Goal: Find contact information: Find contact information

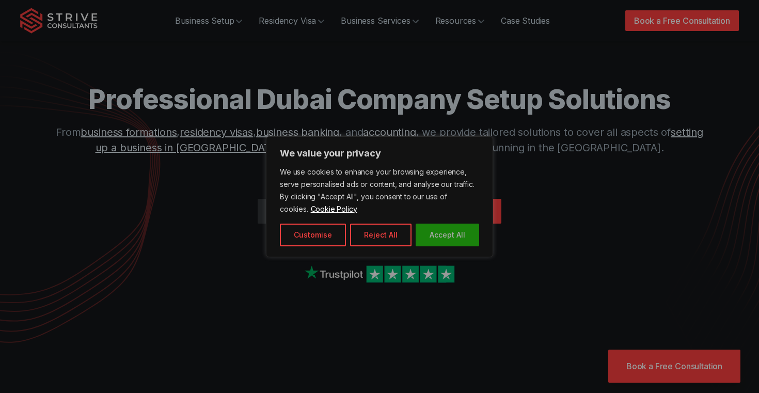
click at [439, 241] on button "Accept All" at bounding box center [448, 235] width 64 height 23
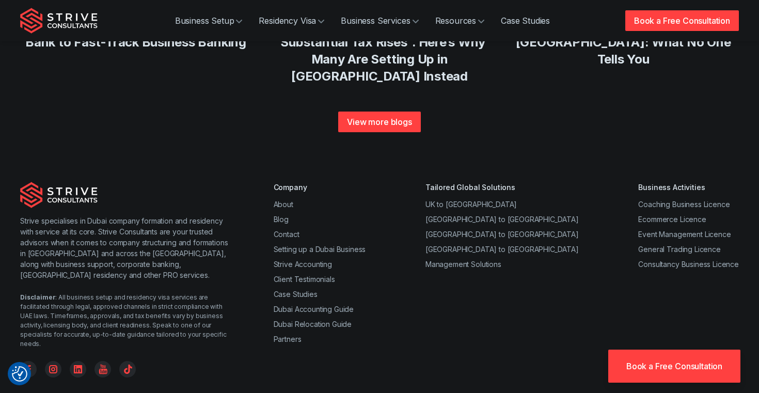
scroll to position [4003, 0]
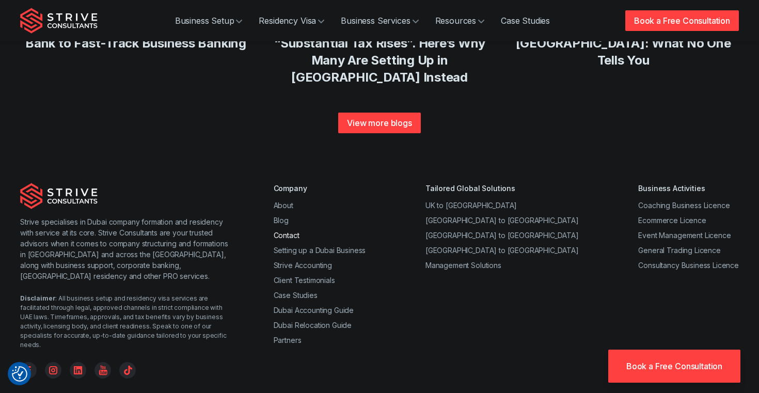
click at [276, 231] on link "Contact" at bounding box center [287, 235] width 26 height 9
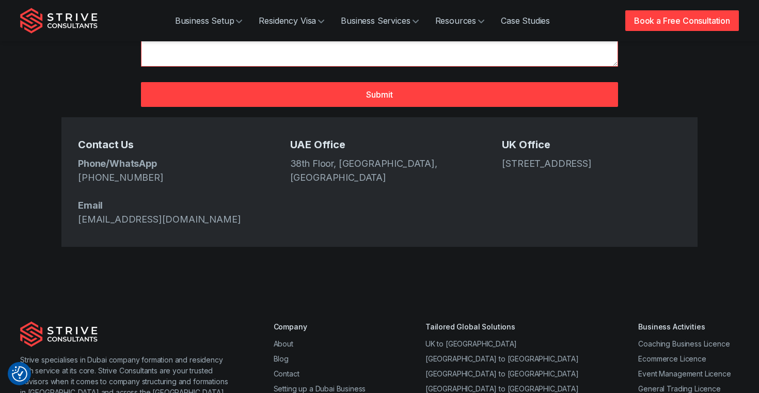
scroll to position [405, 0]
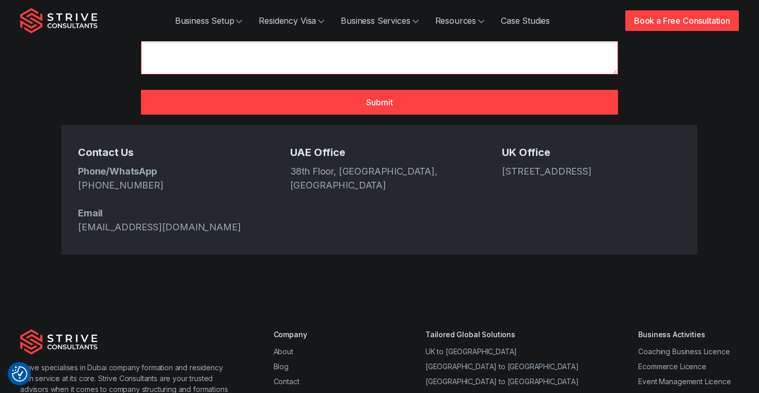
click at [75, 197] on div "Contact Us Phone/WhatsApp [PHONE_NUMBER] Email [EMAIL_ADDRESS][DOMAIN_NAME] [GE…" at bounding box center [379, 190] width 636 height 130
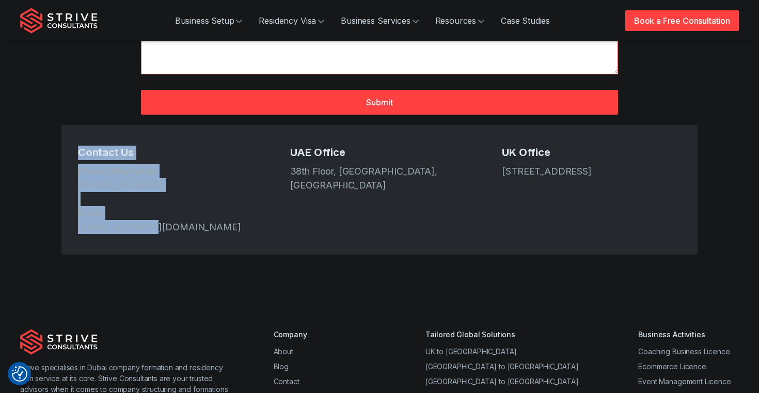
drag, startPoint x: 73, startPoint y: 112, endPoint x: 273, endPoint y: 212, distance: 223.3
click at [273, 213] on div "Contact Us Phone/WhatsApp [PHONE_NUMBER] Email [EMAIL_ADDRESS][DOMAIN_NAME] [GE…" at bounding box center [379, 190] width 636 height 130
click at [225, 146] on div "Contact Us Phone/WhatsApp [PHONE_NUMBER] Email [EMAIL_ADDRESS][DOMAIN_NAME]" at bounding box center [167, 190] width 179 height 88
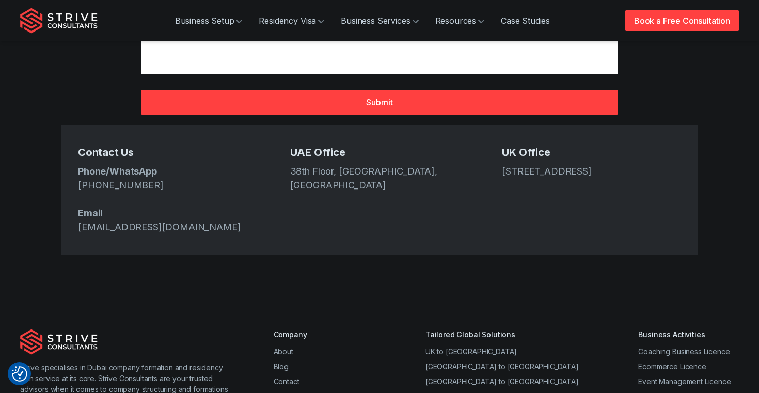
drag, startPoint x: 72, startPoint y: 105, endPoint x: 642, endPoint y: 219, distance: 581.6
click at [643, 221] on div "Contact Us Phone/WhatsApp [PHONE_NUMBER] Email [EMAIL_ADDRESS][DOMAIN_NAME] [GE…" at bounding box center [379, 190] width 636 height 130
click at [421, 215] on div "Contact Us Phone/WhatsApp [PHONE_NUMBER] Email [EMAIL_ADDRESS][DOMAIN_NAME] [GE…" at bounding box center [379, 190] width 636 height 130
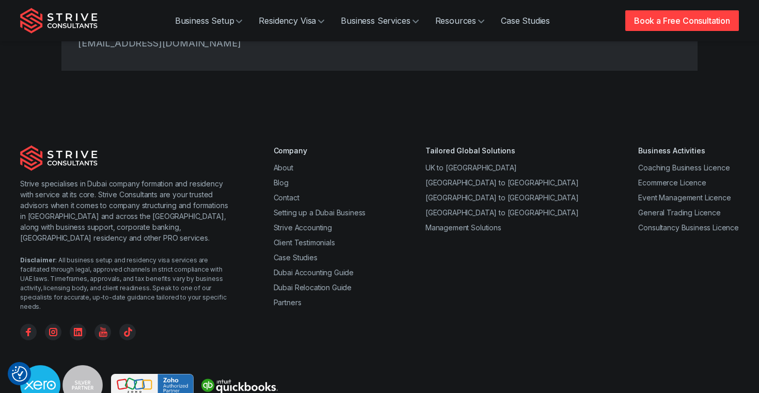
scroll to position [636, 0]
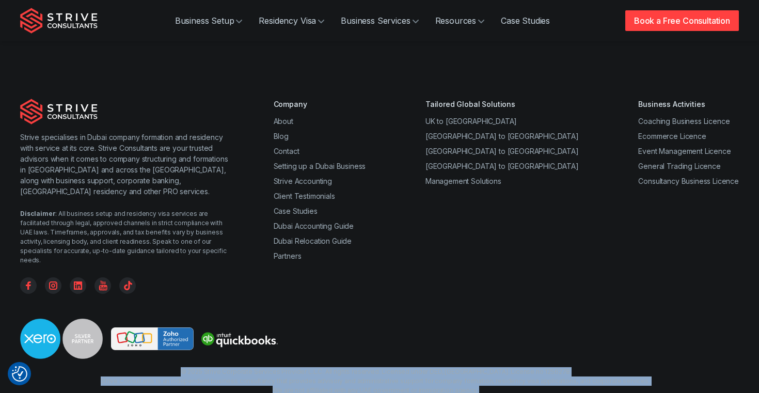
drag, startPoint x: 97, startPoint y: 320, endPoint x: 522, endPoint y: 363, distance: 427.8
click at [522, 363] on div "Strive specialises in Dubai company formation and residency with service at its…" at bounding box center [379, 256] width 759 height 381
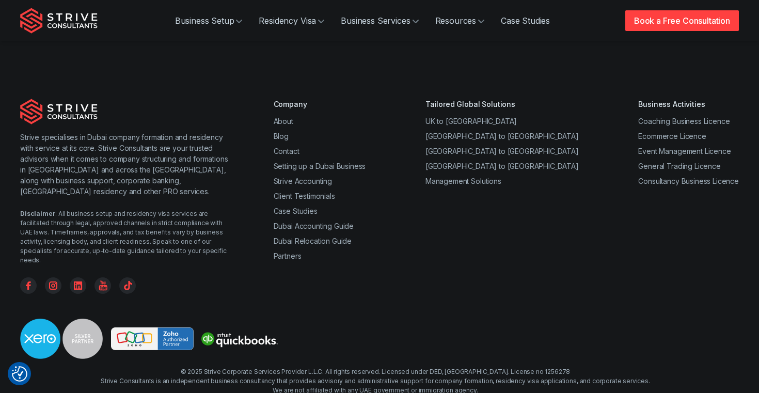
click at [334, 319] on div at bounding box center [379, 343] width 719 height 49
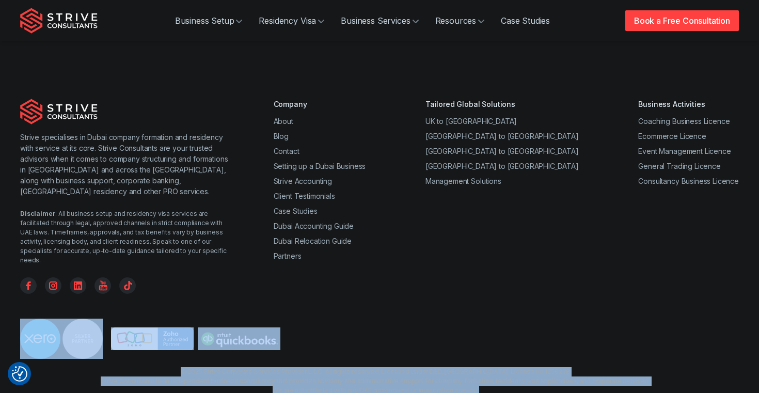
drag, startPoint x: 86, startPoint y: 311, endPoint x: 499, endPoint y: 383, distance: 419.5
click at [499, 383] on div "Strive specialises in Dubai company formation and residency with service at its…" at bounding box center [379, 256] width 759 height 381
drag, startPoint x: 106, startPoint y: 309, endPoint x: 507, endPoint y: 373, distance: 405.8
click at [514, 381] on div "Strive specialises in Dubai company formation and residency with service at its…" at bounding box center [379, 256] width 759 height 381
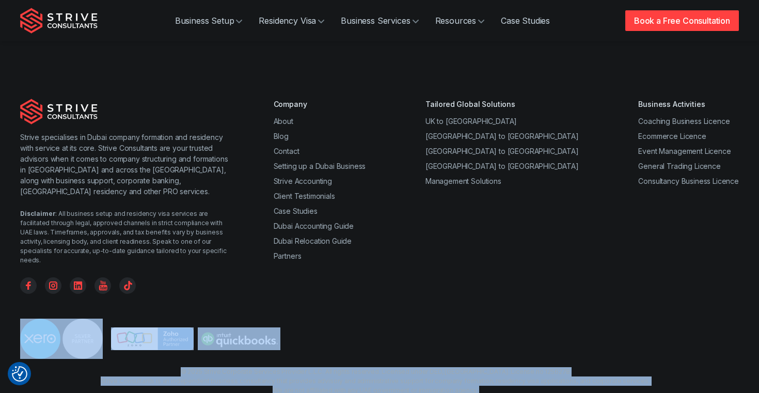
click at [507, 373] on div "Strive specialises in Dubai company formation and residency with service at its…" at bounding box center [379, 256] width 759 height 381
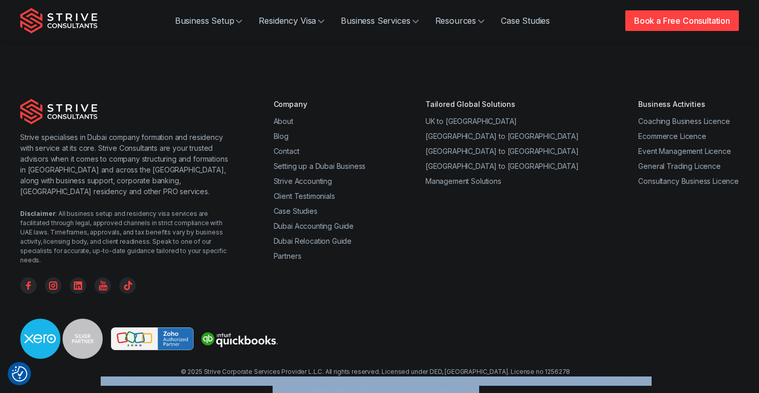
drag, startPoint x: 87, startPoint y: 324, endPoint x: 416, endPoint y: 364, distance: 332.0
click at [416, 364] on div "Strive specialises in Dubai company formation and residency with service at its…" at bounding box center [379, 256] width 759 height 381
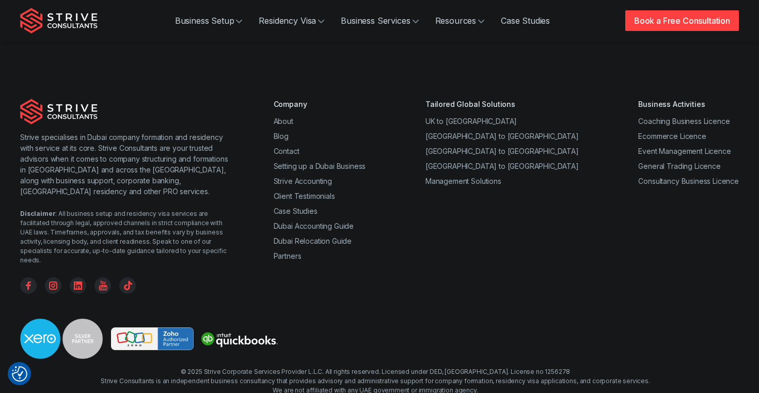
click at [399, 236] on div "Company About Blog Contact Setting up a Dubai Business Strive Accounting Client…" at bounding box center [506, 196] width 465 height 195
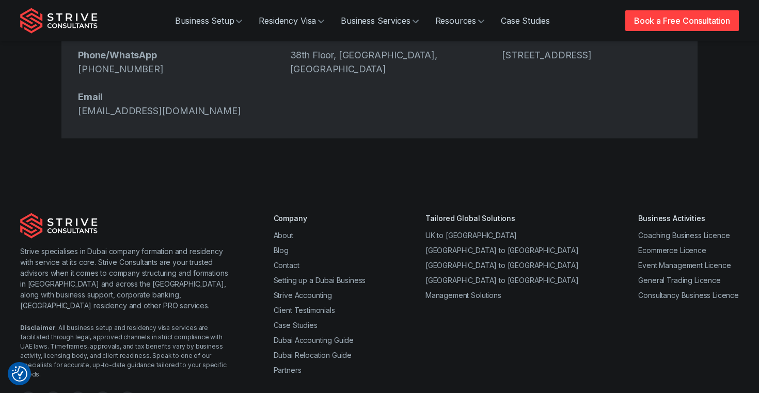
scroll to position [523, 0]
click at [290, 260] on link "Contact" at bounding box center [287, 264] width 26 height 9
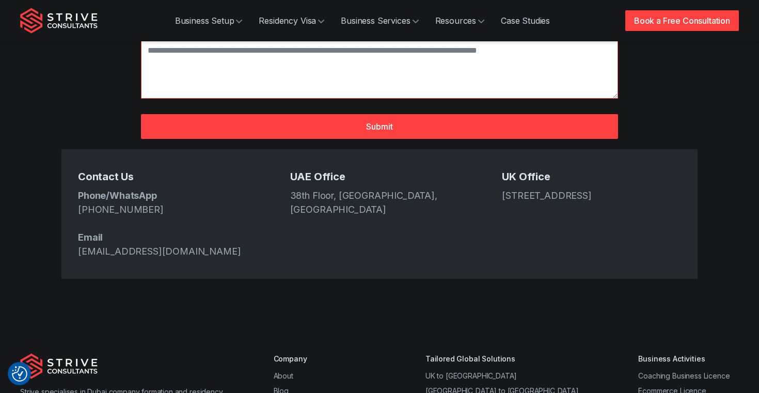
scroll to position [381, 0]
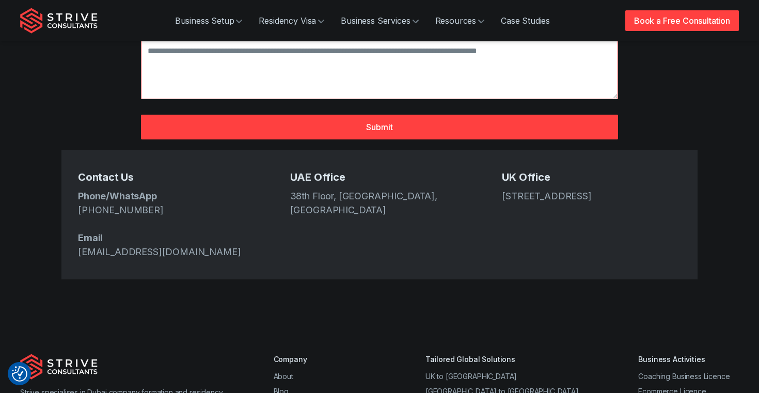
drag, startPoint x: 156, startPoint y: 177, endPoint x: 76, endPoint y: 180, distance: 79.6
click at [74, 179] on div "Contact Us Phone/WhatsApp +971 4 439 6282 Email info@strive.ae UAE Office 38th …" at bounding box center [379, 215] width 636 height 130
click at [143, 150] on div "Contact Us Phone/WhatsApp [PHONE_NUMBER] Email [EMAIL_ADDRESS][DOMAIN_NAME] [GE…" at bounding box center [379, 215] width 636 height 130
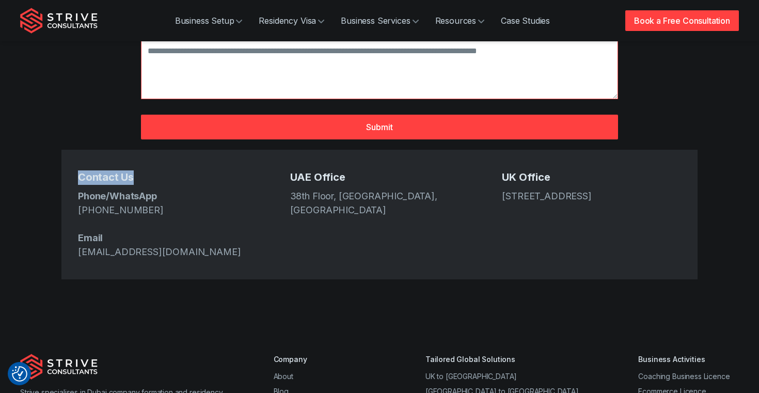
click at [143, 150] on div "Contact Us Phone/WhatsApp [PHONE_NUMBER] Email [EMAIL_ADDRESS][DOMAIN_NAME] [GE…" at bounding box center [379, 215] width 636 height 130
click at [69, 150] on div "Contact Us Phone/WhatsApp [PHONE_NUMBER] Email [EMAIL_ADDRESS][DOMAIN_NAME] [GE…" at bounding box center [379, 215] width 636 height 130
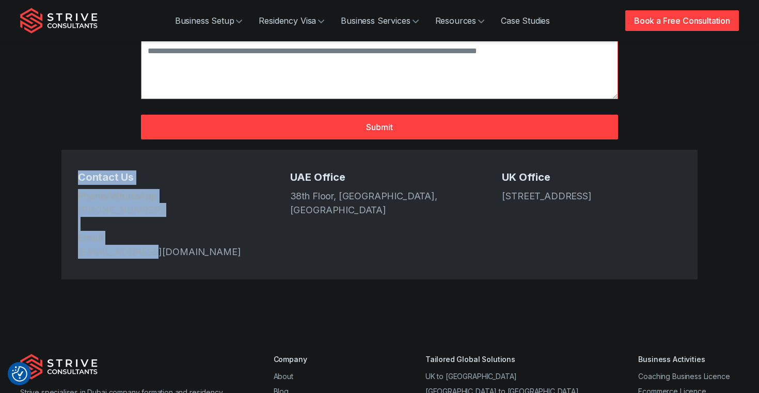
drag, startPoint x: 67, startPoint y: 132, endPoint x: 164, endPoint y: 215, distance: 127.8
click at [164, 215] on div "Contact Us Phone/WhatsApp [PHONE_NUMBER] Email [EMAIL_ADDRESS][DOMAIN_NAME] [GE…" at bounding box center [379, 215] width 636 height 130
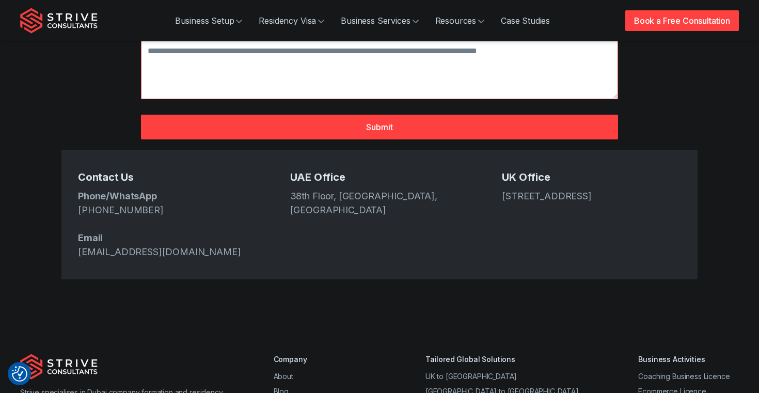
click at [224, 150] on div "Contact Us Phone/WhatsApp [PHONE_NUMBER] Email [EMAIL_ADDRESS][DOMAIN_NAME] [GE…" at bounding box center [379, 215] width 636 height 130
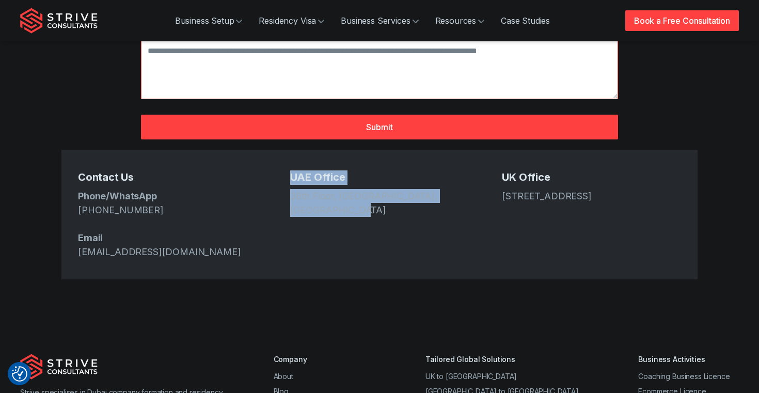
drag, startPoint x: 285, startPoint y: 140, endPoint x: 350, endPoint y: 183, distance: 77.9
click at [350, 183] on div "Contact Us Phone/WhatsApp [PHONE_NUMBER] Email [EMAIL_ADDRESS][DOMAIN_NAME] [GE…" at bounding box center [379, 215] width 636 height 130
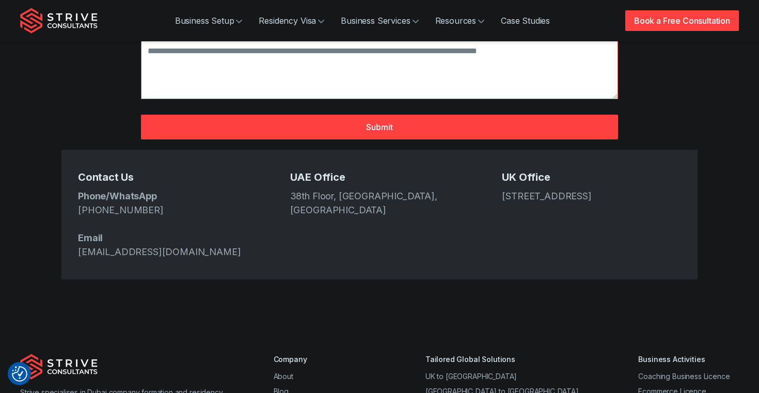
click at [384, 196] on div "Contact Us Phone/WhatsApp [PHONE_NUMBER] Email [EMAIL_ADDRESS][DOMAIN_NAME] [GE…" at bounding box center [379, 215] width 636 height 130
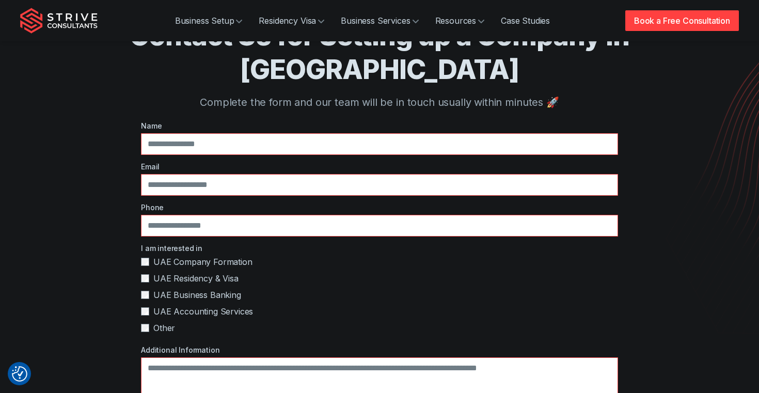
scroll to position [0, 0]
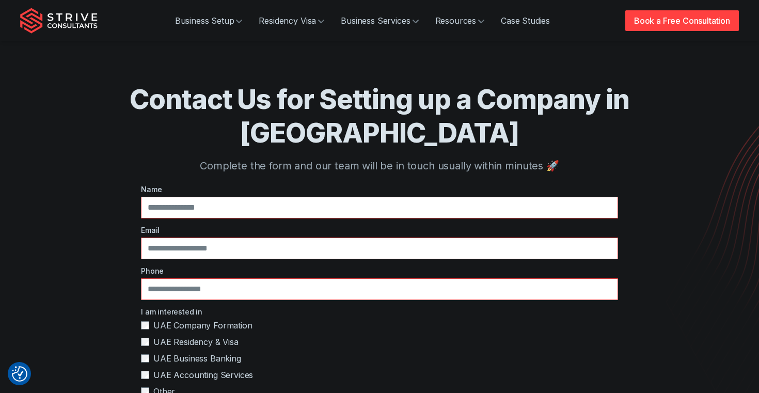
click at [366, 336] on label "UAE Residency & Visa" at bounding box center [379, 342] width 477 height 12
click at [106, 191] on div "Contact Us for Setting up a Company in Dubai Complete the form and our team wil…" at bounding box center [379, 350] width 636 height 701
